Goal: Check status: Check status

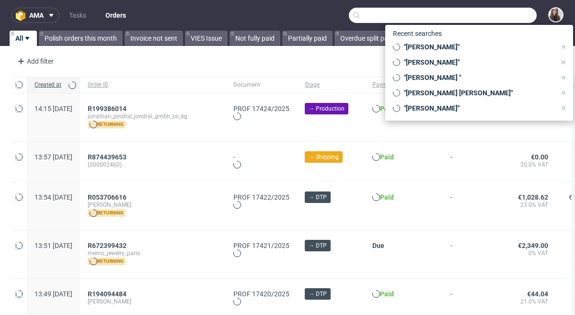
click at [503, 16] on input "text" at bounding box center [443, 15] width 188 height 15
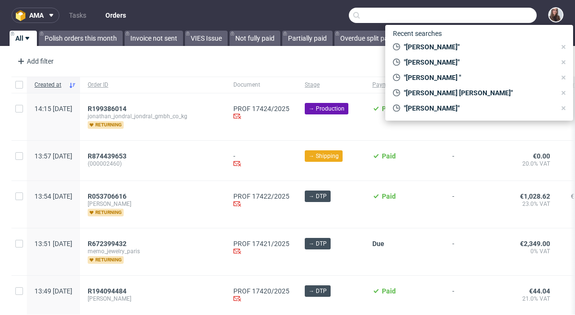
paste input "R693768211"
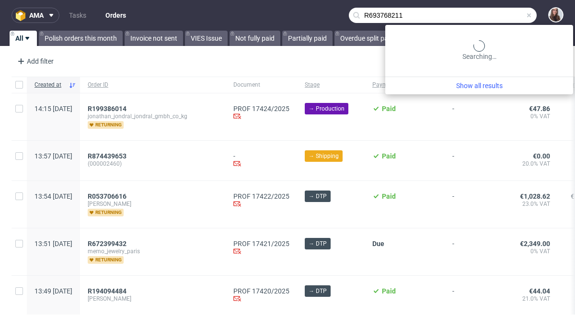
type input "R693768211"
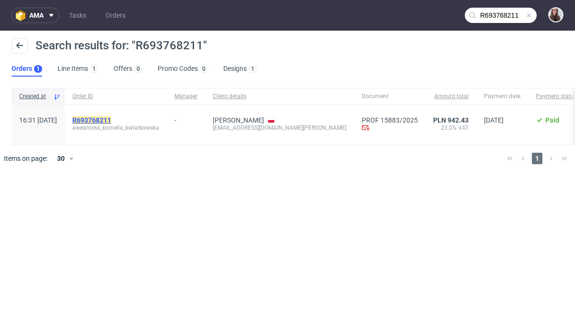
click at [104, 120] on mark "R693768211" at bounding box center [91, 120] width 39 height 8
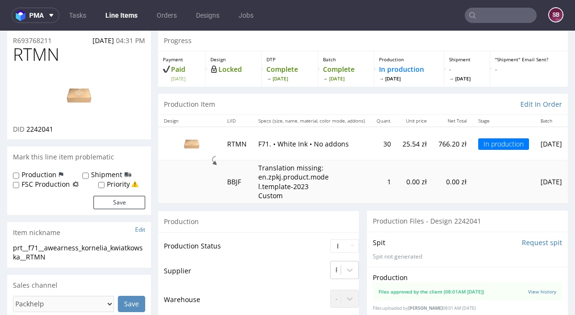
scroll to position [19, 0]
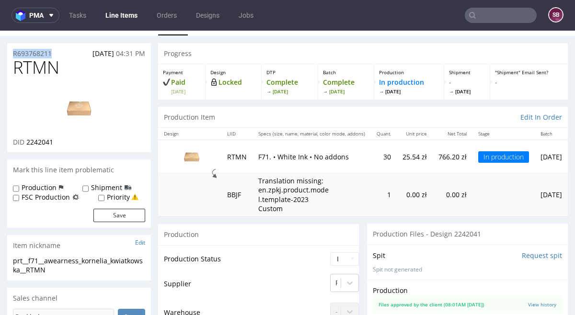
drag, startPoint x: 53, startPoint y: 54, endPoint x: 5, endPoint y: 53, distance: 47.9
copy p "R693768211"
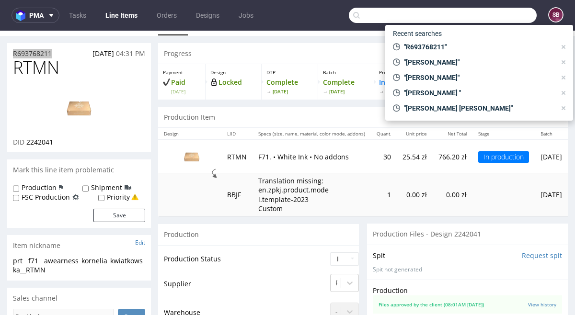
click at [506, 23] on input "text" at bounding box center [443, 15] width 188 height 15
paste input "R482810963"
type input "R482810963"
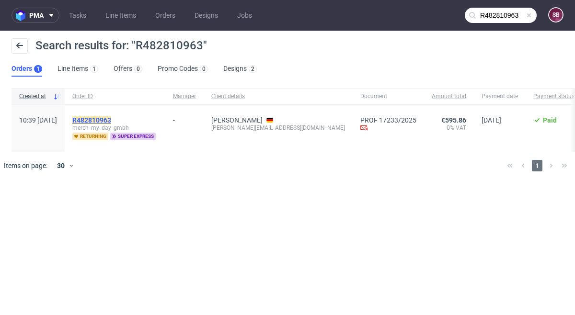
click at [111, 122] on mark "R482810963" at bounding box center [91, 120] width 39 height 8
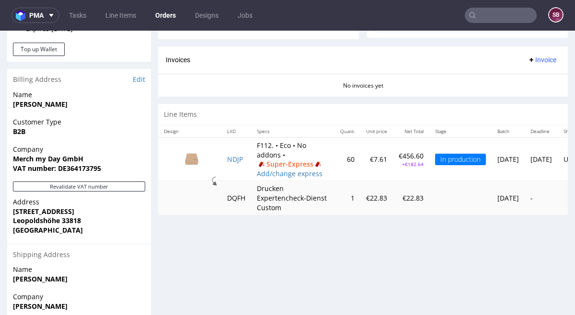
scroll to position [404, 0]
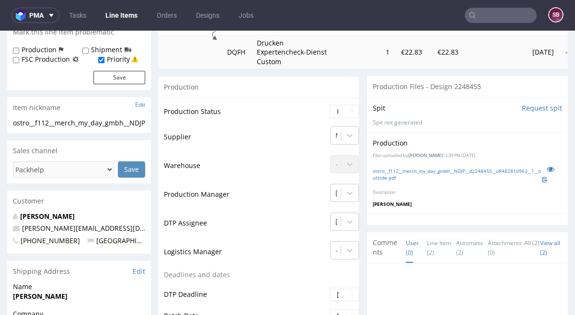
scroll to position [161, 0]
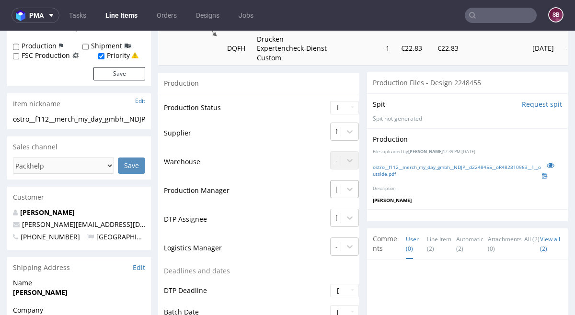
click at [337, 189] on div "[PERSON_NAME]" at bounding box center [344, 186] width 29 height 13
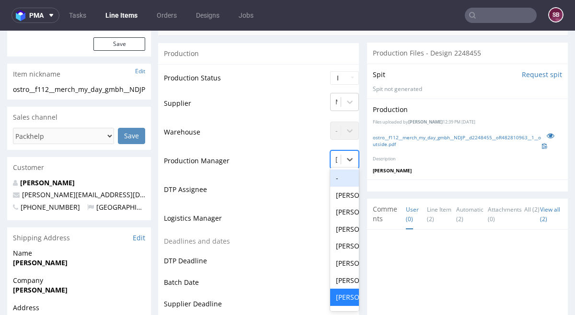
scroll to position [0, 0]
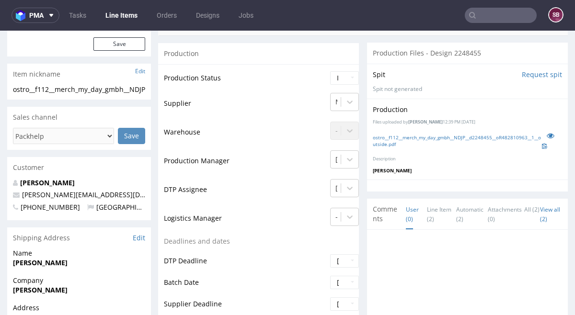
click at [253, 165] on td "Production Manager" at bounding box center [246, 164] width 164 height 29
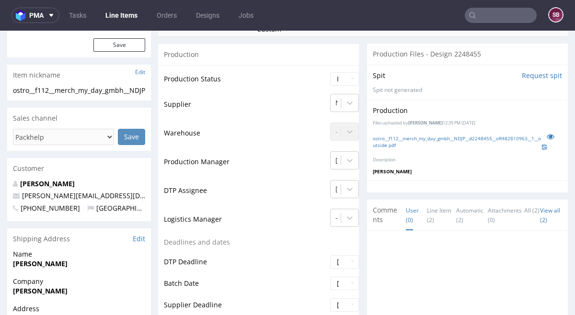
scroll to position [191, 0]
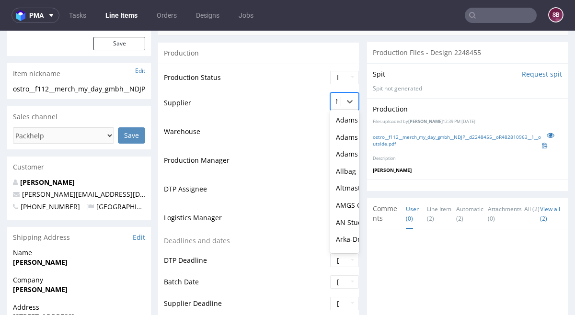
click at [335, 99] on div at bounding box center [336, 102] width 2 height 12
click at [337, 160] on div at bounding box center [336, 159] width 2 height 12
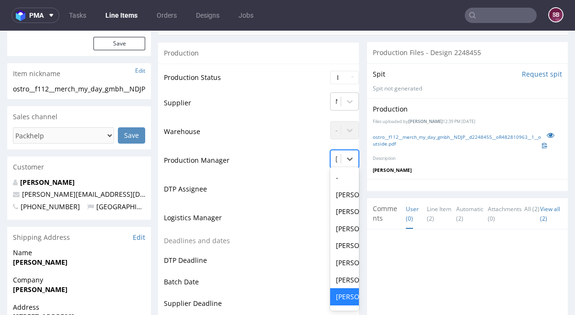
scroll to position [0, 0]
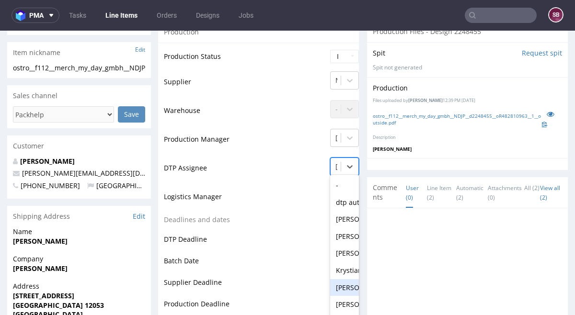
click at [341, 171] on div "[PERSON_NAME], 7 of 31. 31 results available. Use Up and Down to choose options…" at bounding box center [344, 164] width 29 height 13
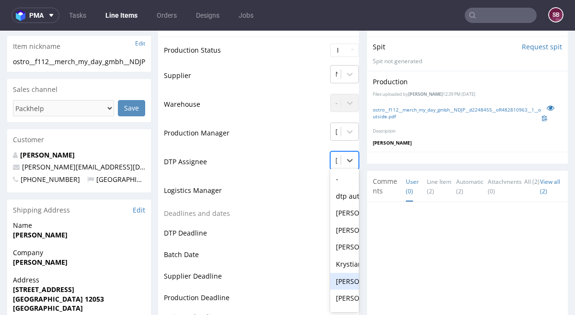
scroll to position [219, 0]
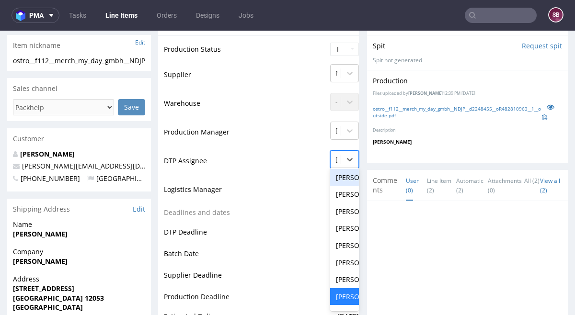
click at [254, 150] on td "DTP Assignee" at bounding box center [246, 164] width 164 height 29
